Goal: Check status: Check status

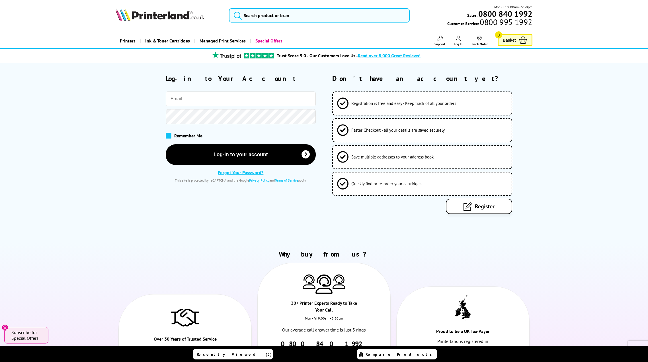
click at [170, 137] on span at bounding box center [169, 136] width 6 height 6
click at [167, 134] on input "checkbox" at bounding box center [167, 134] width 0 height 0
click at [198, 104] on input "email" at bounding box center [241, 98] width 150 height 15
type input "[EMAIL_ADDRESS][DOMAIN_NAME]"
click at [166, 144] on button "Log-in to your account" at bounding box center [241, 154] width 150 height 21
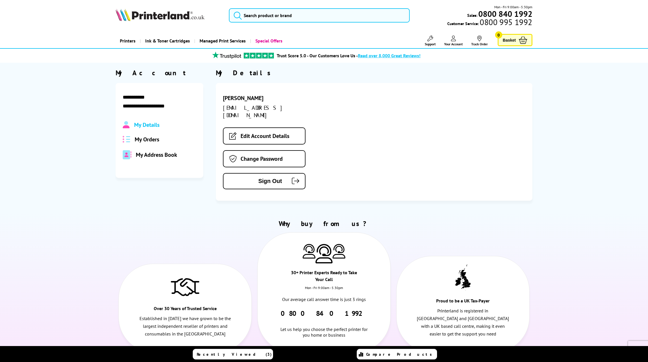
click at [144, 141] on span "My Orders" at bounding box center [147, 139] width 24 height 7
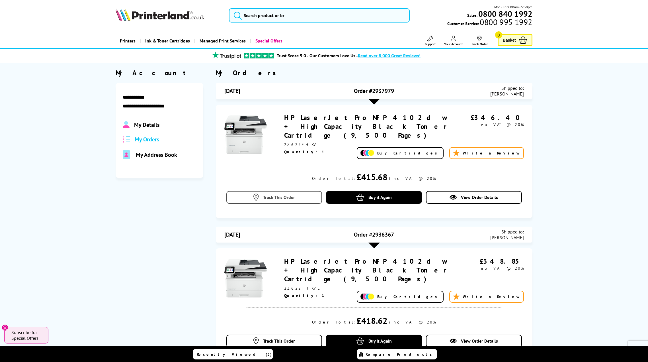
click at [276, 194] on span "Track This Order" at bounding box center [279, 197] width 32 height 6
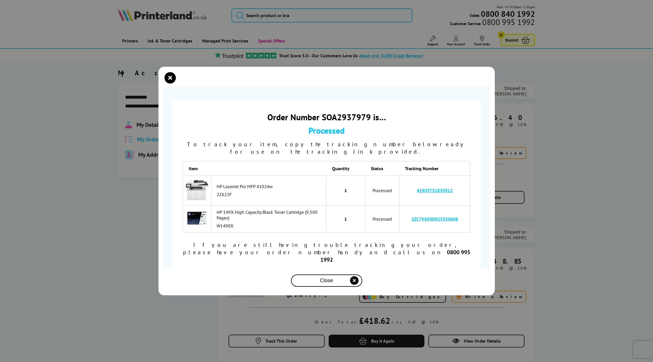
click at [443, 221] on link "1ZC7V658D923550608" at bounding box center [434, 219] width 47 height 6
drag, startPoint x: 459, startPoint y: 221, endPoint x: 411, endPoint y: 222, distance: 47.3
click at [411, 222] on td "1ZC7V658D923550608" at bounding box center [434, 218] width 71 height 27
copy link "1ZC7V658D923550608"
click at [439, 193] on link "41903751835912" at bounding box center [434, 190] width 36 height 6
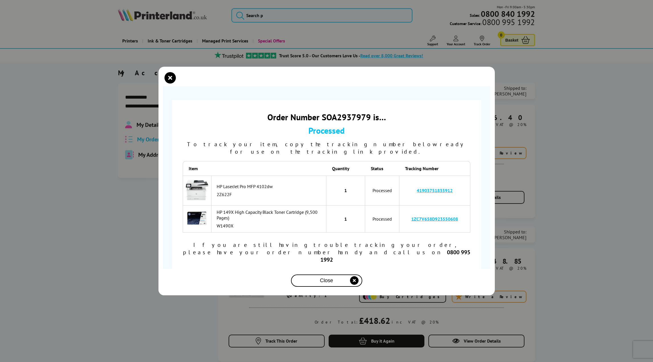
drag, startPoint x: 460, startPoint y: 193, endPoint x: 416, endPoint y: 192, distance: 43.9
click at [416, 192] on td "41903751835912" at bounding box center [434, 190] width 71 height 30
copy link "41903751835912"
